Goal: Task Accomplishment & Management: Manage account settings

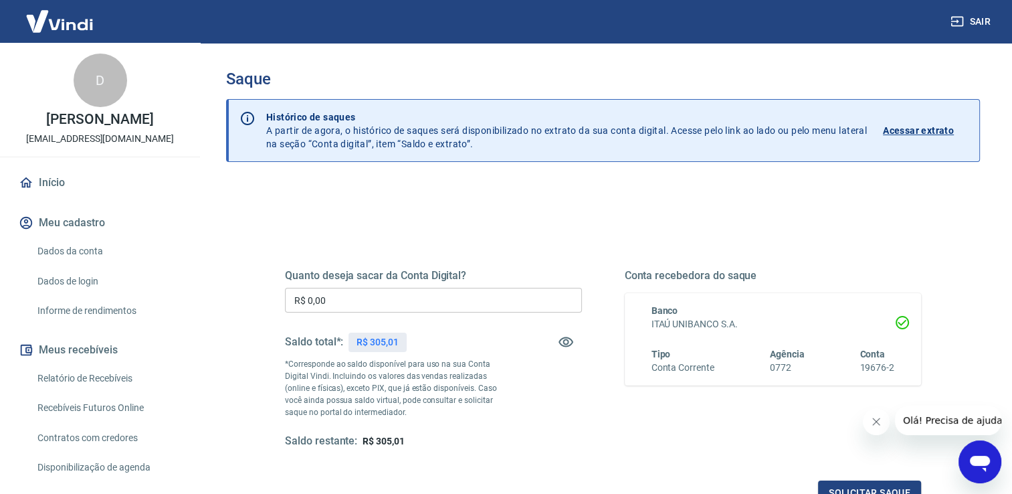
click at [367, 297] on input "R$ 0,00" at bounding box center [433, 300] width 297 height 25
type input "R$ 305,01"
click at [857, 490] on button "Solicitar saque" at bounding box center [869, 492] width 103 height 25
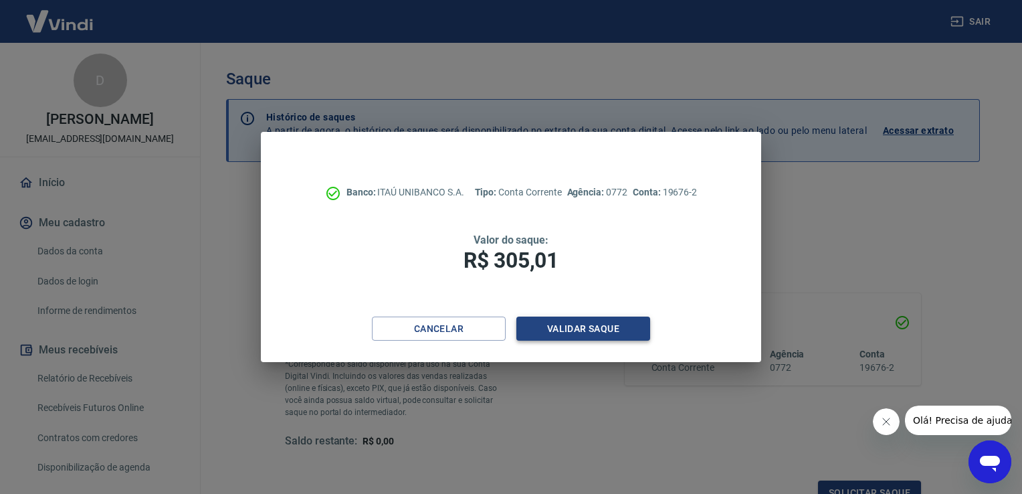
click at [602, 328] on button "Validar saque" at bounding box center [583, 328] width 134 height 25
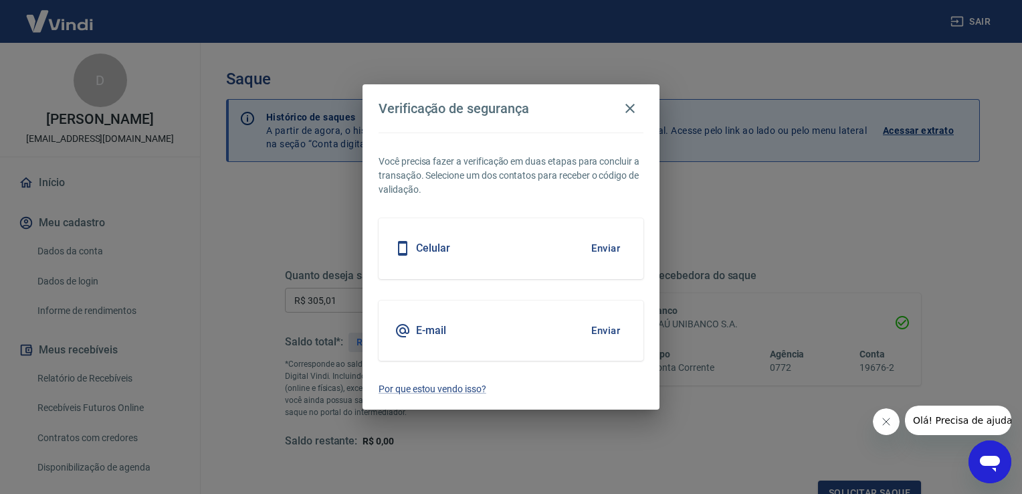
scroll to position [11, 0]
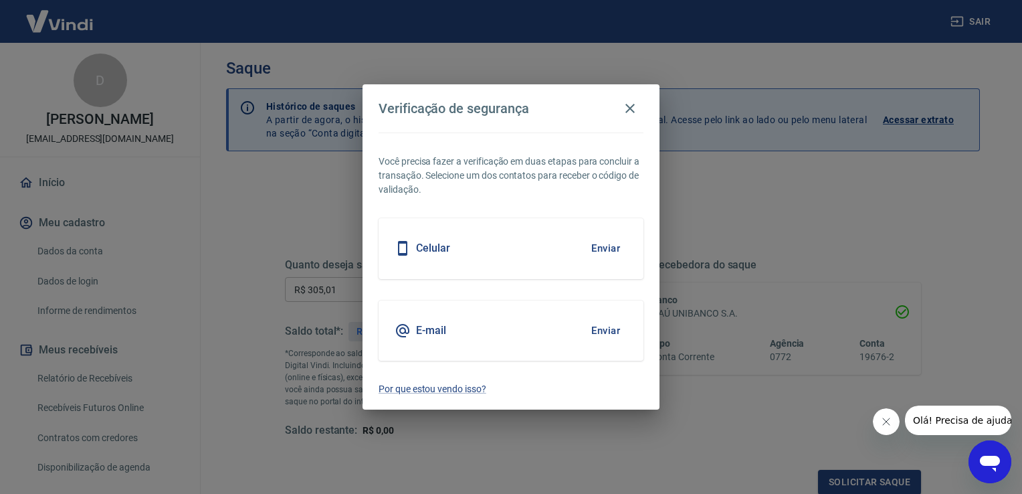
click at [598, 325] on button "Enviar" at bounding box center [605, 330] width 43 height 28
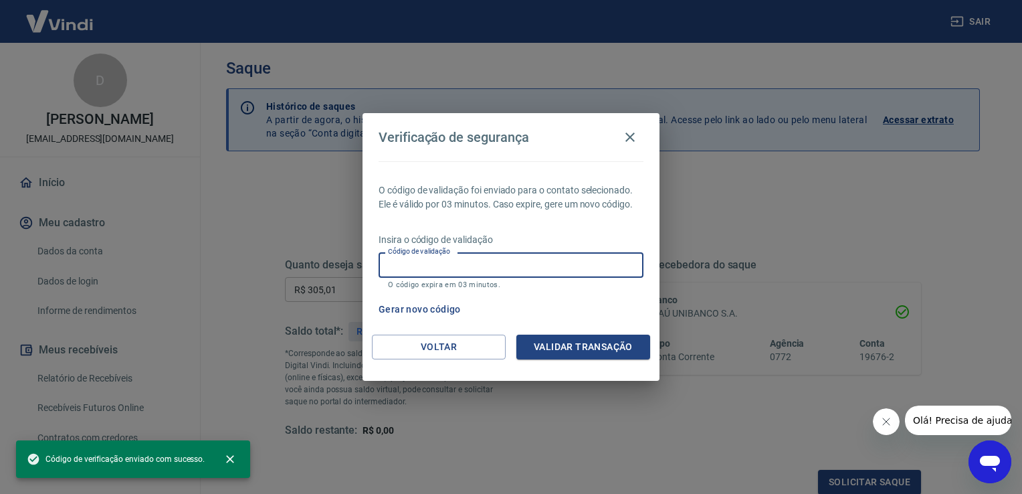
click at [504, 276] on input "Código de validação" at bounding box center [511, 264] width 265 height 25
paste input "522817"
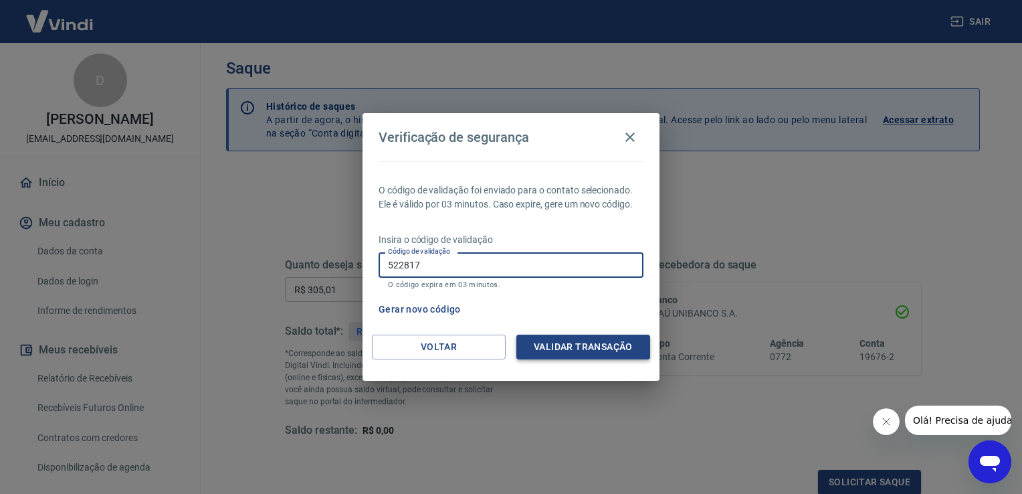
type input "522817"
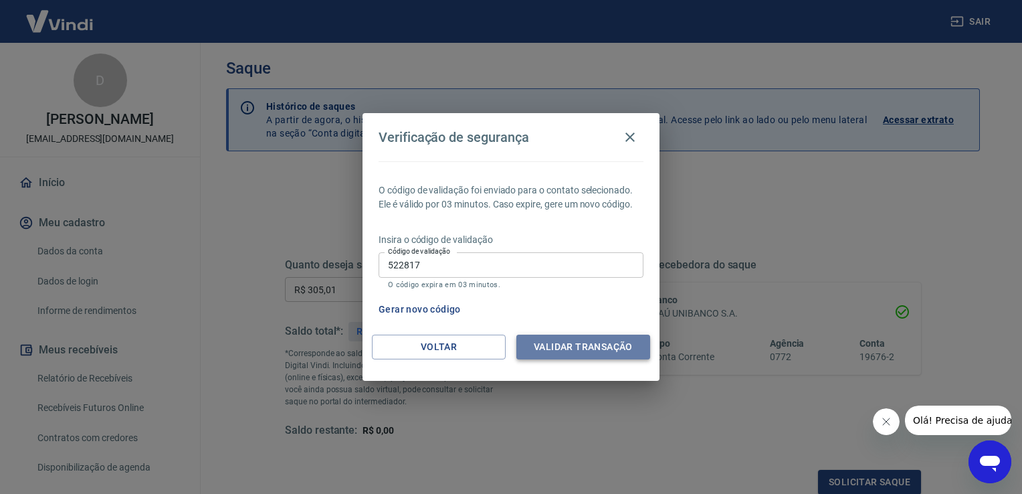
click at [572, 352] on button "Validar transação" at bounding box center [583, 346] width 134 height 25
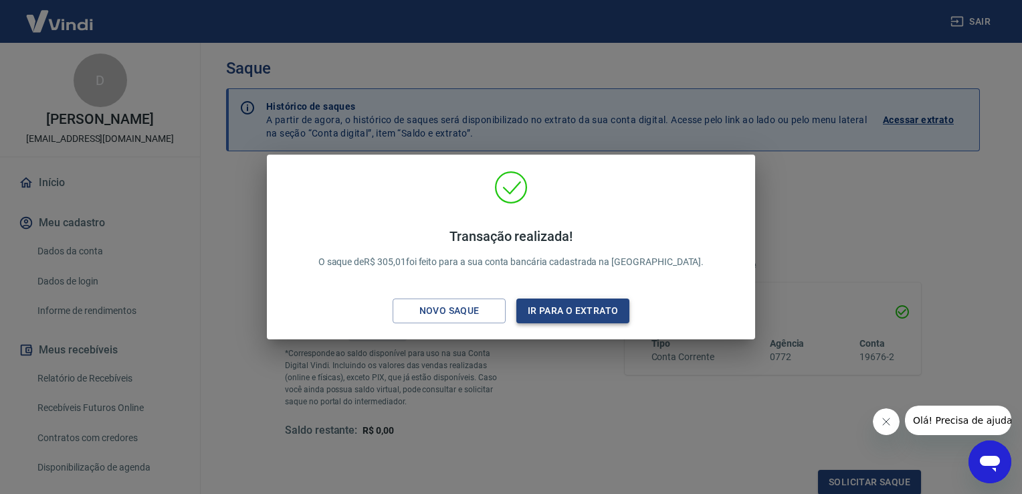
click at [565, 313] on button "Ir para o extrato" at bounding box center [572, 310] width 113 height 25
